Goal: Task Accomplishment & Management: Manage account settings

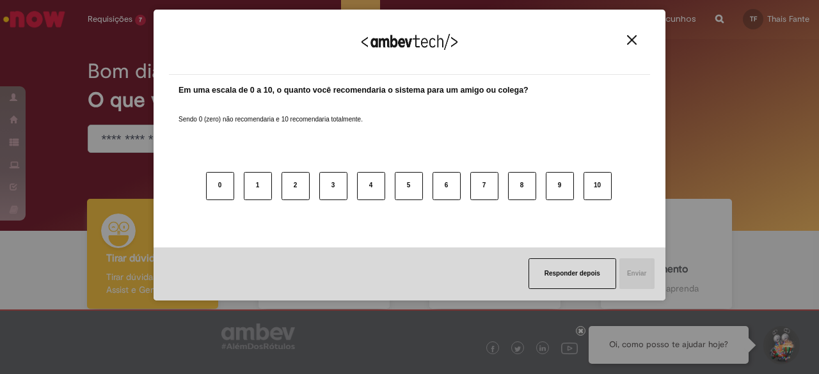
click at [630, 34] on div "Agradecemos seu feedback!" at bounding box center [409, 50] width 481 height 50
click at [628, 41] on img "Close" at bounding box center [632, 40] width 10 height 10
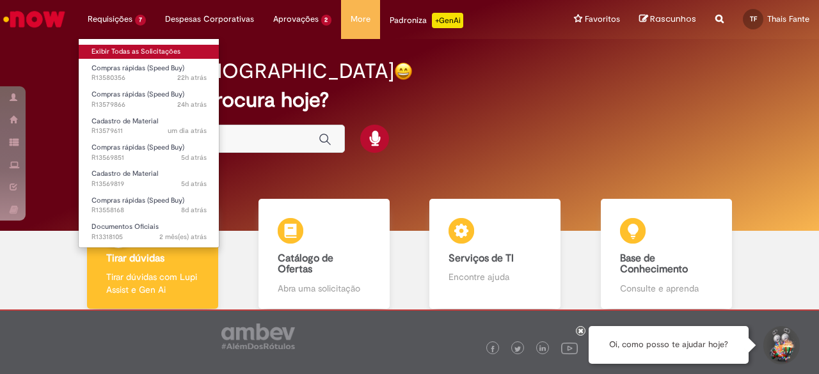
click at [121, 52] on link "Exibir Todas as Solicitações" at bounding box center [149, 52] width 141 height 14
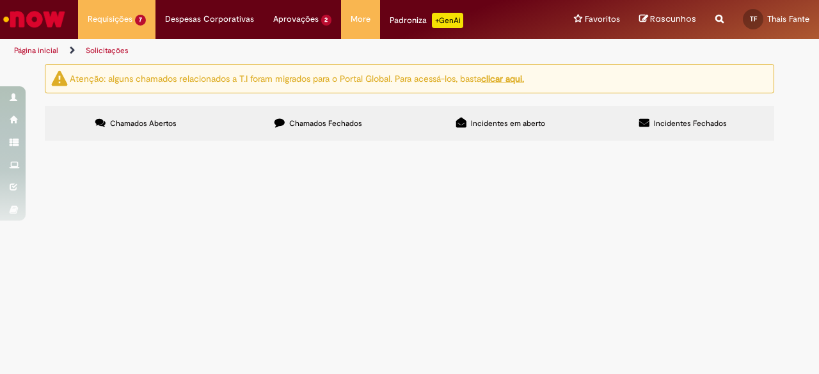
click at [268, 122] on label "Chamados Fechados" at bounding box center [318, 123] width 182 height 35
click at [795, 19] on span "Thais Fante" at bounding box center [788, 18] width 42 height 11
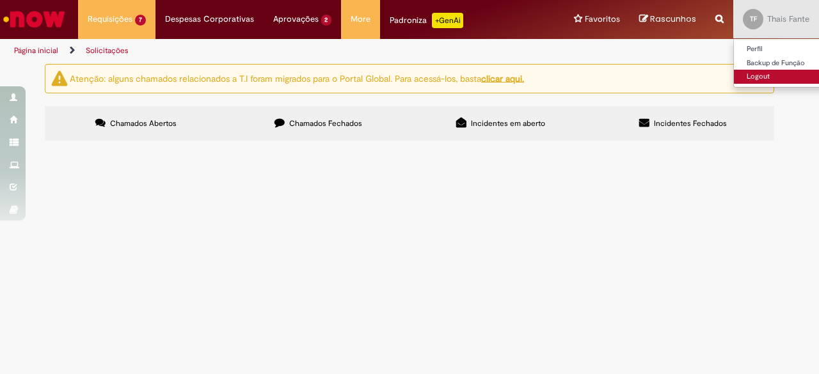
click at [780, 76] on link "Logout" at bounding box center [784, 77] width 101 height 14
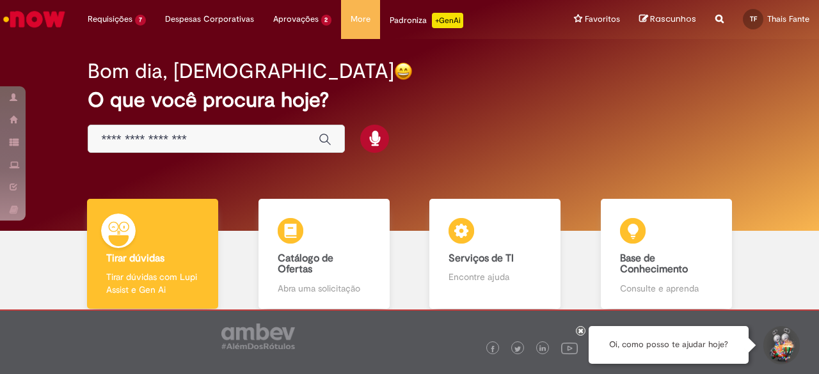
click at [232, 157] on div "Bom dia, Thais O que você procura hoje?" at bounding box center [409, 106] width 688 height 109
click at [220, 137] on input "Basta digitar aqui" at bounding box center [203, 139] width 205 height 15
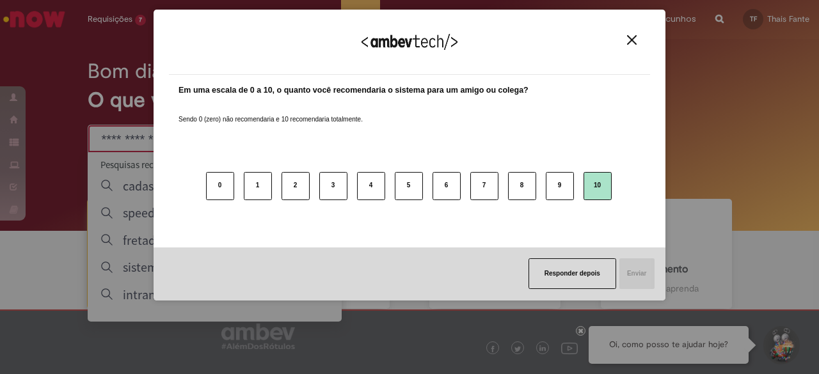
click at [604, 184] on button "10" at bounding box center [598, 186] width 28 height 28
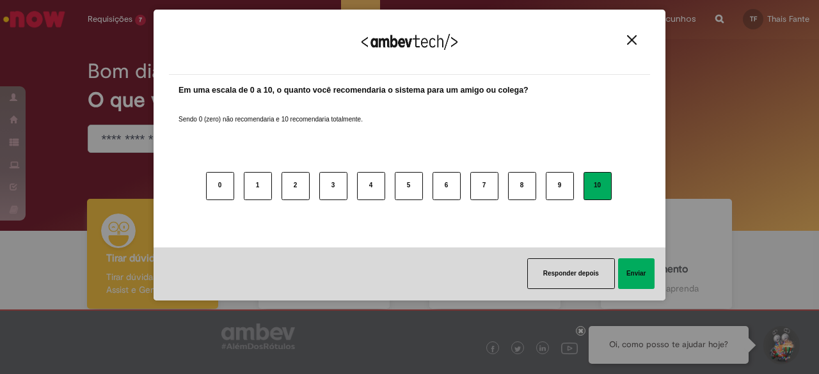
click at [644, 282] on button "Enviar" at bounding box center [636, 274] width 36 height 31
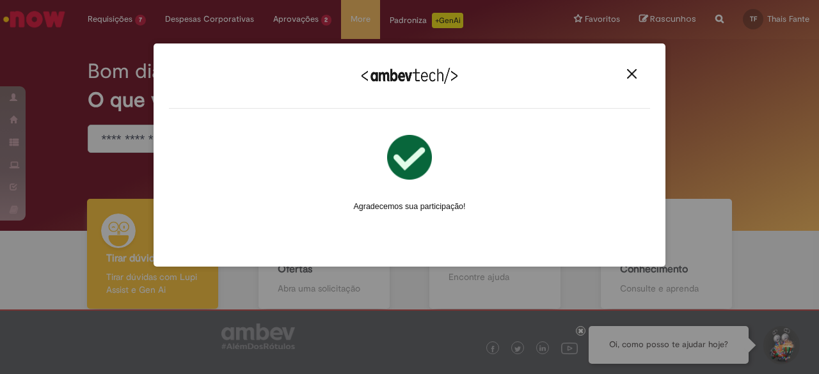
click at [106, 138] on div "Agradecemos seu feedback! Em uma escala de 0 a 10, o quanto você recomendaria o…" at bounding box center [409, 187] width 819 height 374
click at [637, 80] on div "Agradecemos seu feedback!" at bounding box center [409, 84] width 481 height 50
click at [632, 79] on img "Close" at bounding box center [632, 74] width 10 height 10
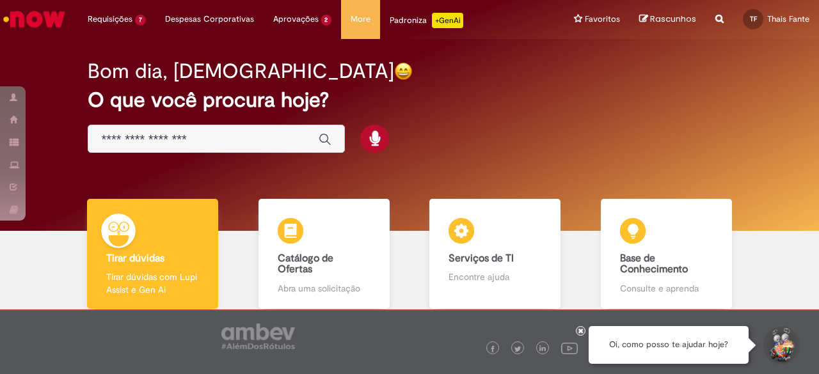
click at [232, 139] on input "Basta digitar aqui" at bounding box center [203, 139] width 205 height 15
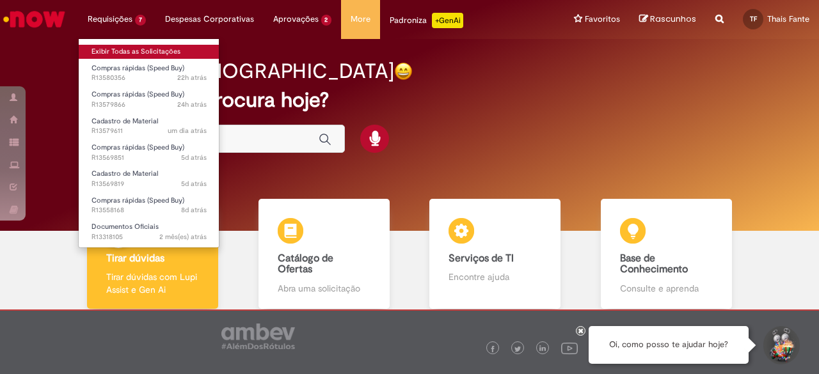
click at [138, 55] on link "Exibir Todas as Solicitações" at bounding box center [149, 52] width 141 height 14
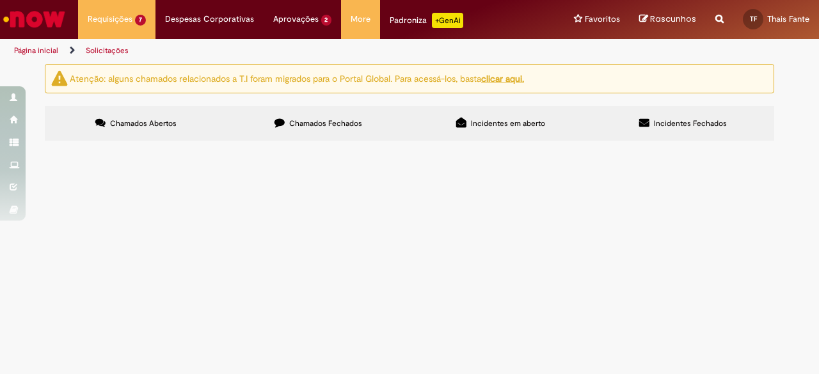
click at [300, 125] on span "Chamados Fechados" at bounding box center [325, 123] width 73 height 10
click at [791, 22] on span "Thais Fante" at bounding box center [788, 18] width 42 height 11
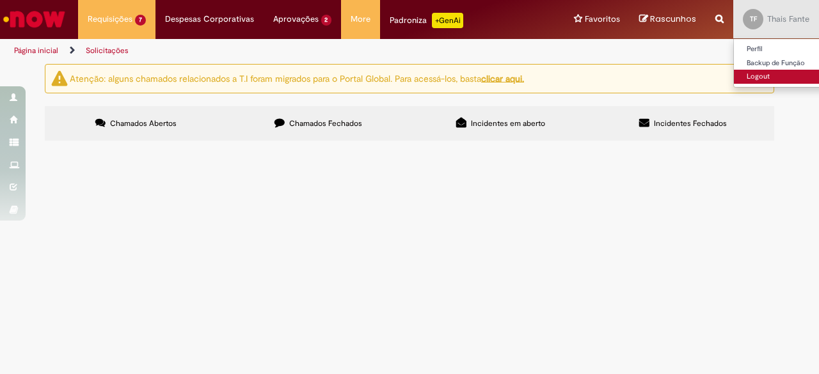
click at [772, 76] on link "Logout" at bounding box center [784, 77] width 101 height 14
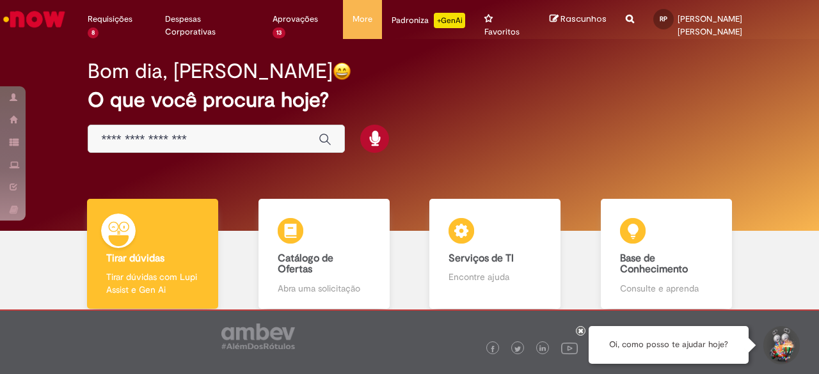
click at [257, 145] on input "Basta digitar aqui" at bounding box center [203, 139] width 205 height 15
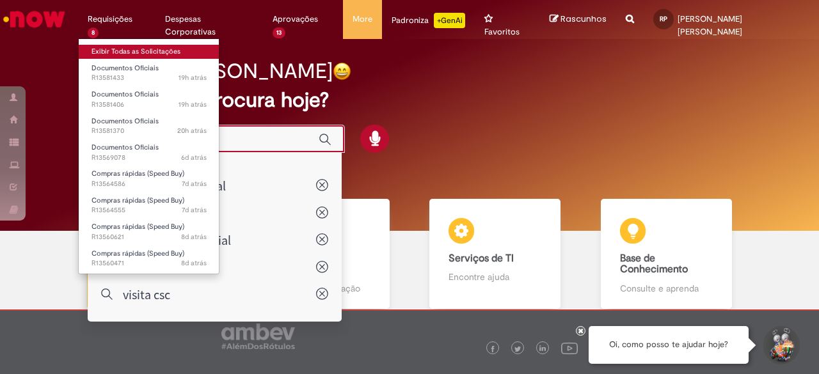
click at [129, 48] on link "Exibir Todas as Solicitações" at bounding box center [149, 52] width 141 height 14
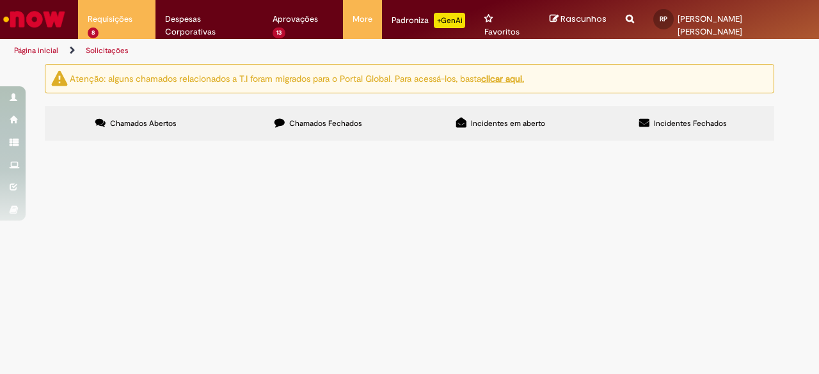
click at [320, 125] on span "Chamados Fechados" at bounding box center [325, 123] width 73 height 10
click at [0, 0] on link at bounding box center [0, 0] width 0 height 0
click at [0, 0] on icon at bounding box center [0, 0] width 0 height 0
